Goal: Transaction & Acquisition: Purchase product/service

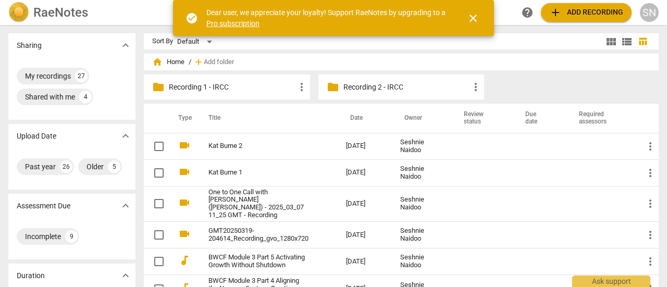
click at [120, 11] on div "RaeNotes" at bounding box center [88, 12] width 161 height 21
click at [660, 13] on div "RaeNotes search help add Add recording SN" at bounding box center [333, 12] width 667 height 21
click at [646, 11] on div "SN" at bounding box center [649, 12] width 19 height 19
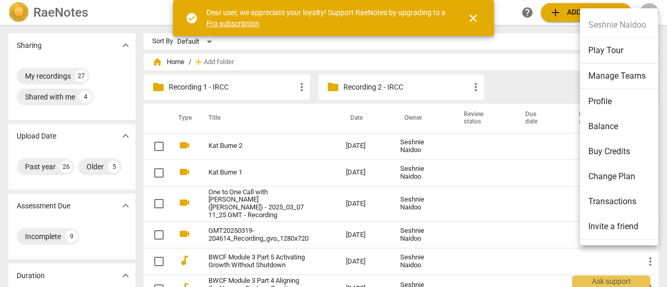
click at [596, 124] on li "Balance" at bounding box center [621, 126] width 82 height 25
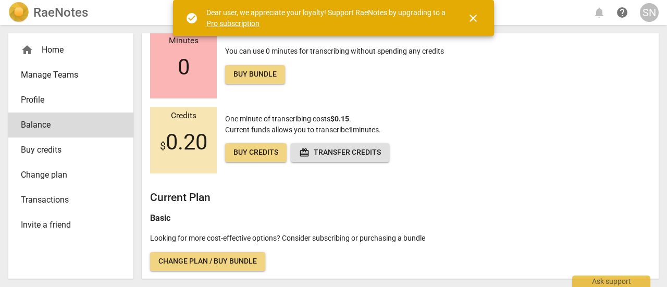
scroll to position [31, 0]
click at [230, 259] on span "Change plan / Buy bundle" at bounding box center [207, 261] width 98 height 10
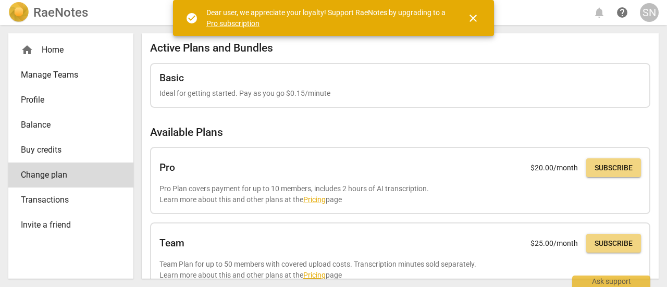
click at [343, 94] on p "Ideal for getting started. Pay as you go $0.15/minute" at bounding box center [400, 93] width 482 height 11
click at [43, 123] on span "Balance" at bounding box center [67, 125] width 92 height 13
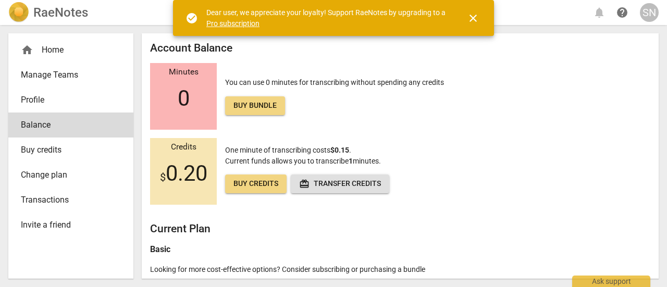
click at [252, 184] on span "Buy credits" at bounding box center [255, 184] width 45 height 10
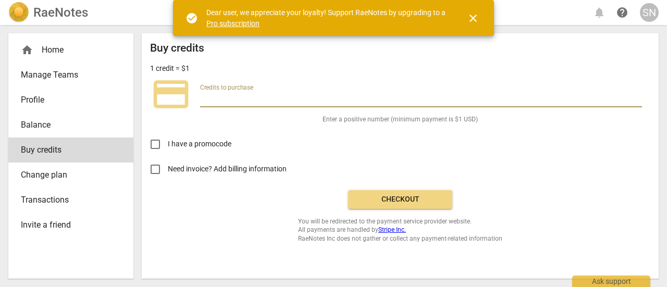
click at [287, 94] on input "number" at bounding box center [421, 99] width 442 height 15
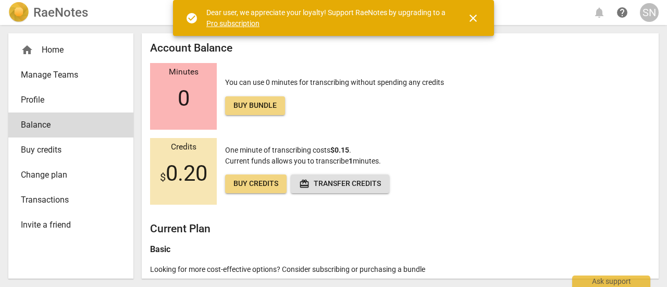
click at [246, 190] on link "Buy credits" at bounding box center [255, 184] width 61 height 19
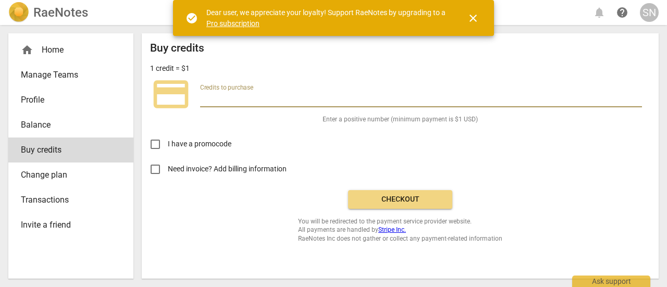
click at [274, 101] on input "number" at bounding box center [421, 99] width 442 height 15
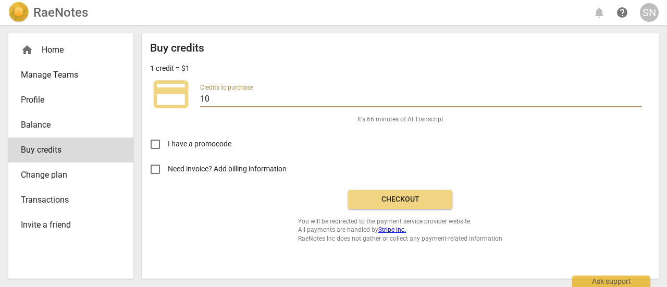
type input "10"
click at [420, 201] on span "Checkout" at bounding box center [400, 199] width 88 height 10
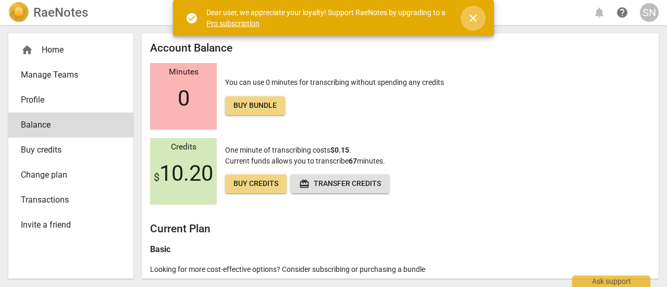
click at [472, 17] on span "close" at bounding box center [473, 18] width 13 height 13
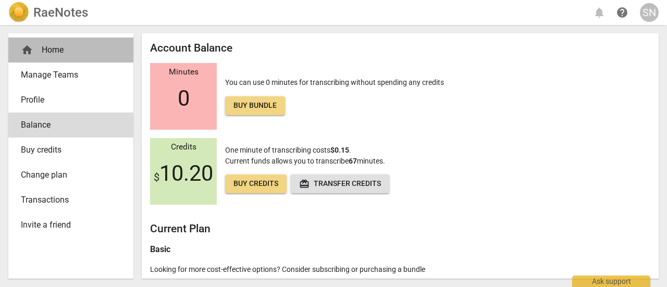
click at [49, 46] on div "home Home" at bounding box center [67, 50] width 92 height 13
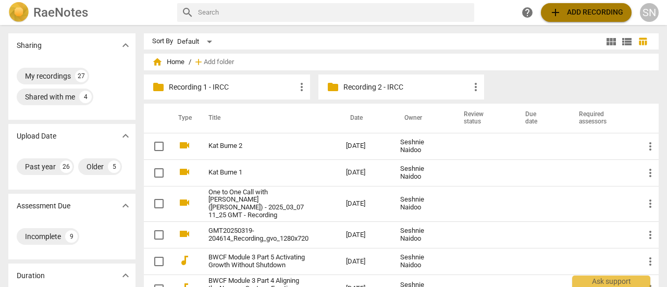
click at [566, 11] on span "add Add recording" at bounding box center [586, 12] width 74 height 13
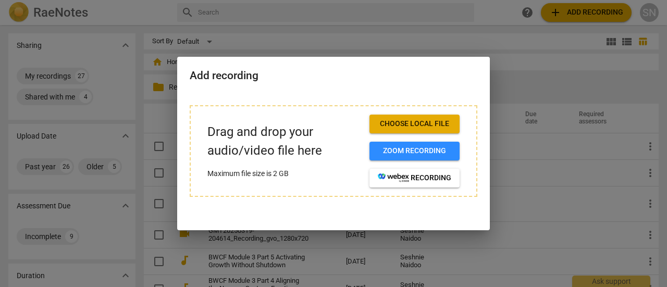
click at [426, 120] on span "Choose local file" at bounding box center [414, 124] width 73 height 10
click at [386, 122] on span "Choose local file" at bounding box center [414, 124] width 73 height 10
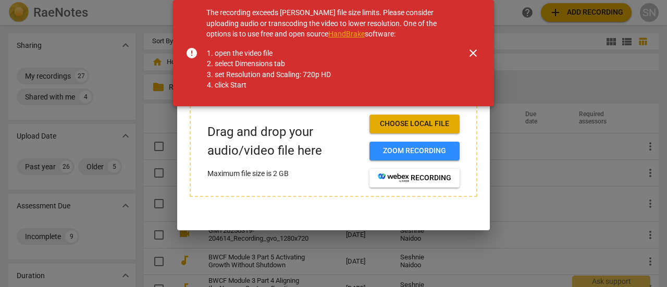
click at [353, 28] on div "The recording exceeds RaeNotes file size limits. Please consider uploading audi…" at bounding box center [327, 53] width 242 height 92
click at [353, 32] on link "HandBrake" at bounding box center [346, 34] width 36 height 8
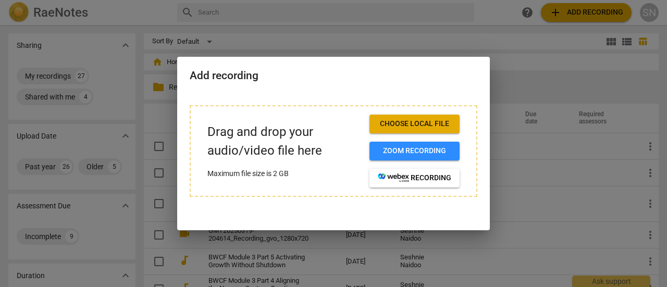
click at [425, 127] on span "Choose local file" at bounding box center [414, 124] width 73 height 10
click at [429, 125] on span "Choose local file" at bounding box center [414, 124] width 73 height 10
